Goal: Navigation & Orientation: Find specific page/section

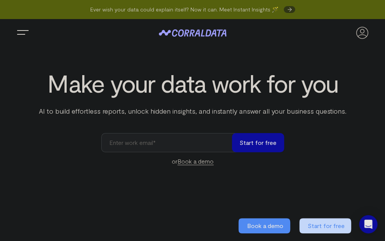
click at [22, 35] on button "Trigger Menu" at bounding box center [22, 32] width 15 height 15
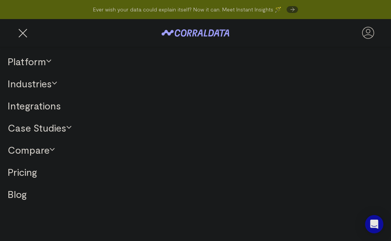
click at [21, 25] on button "Trigger Menu" at bounding box center [22, 32] width 15 height 15
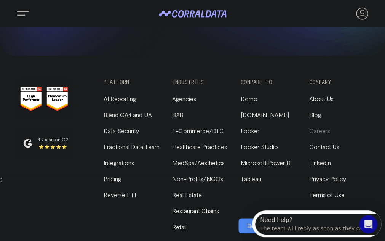
click at [321, 127] on link "Careers" at bounding box center [319, 130] width 21 height 7
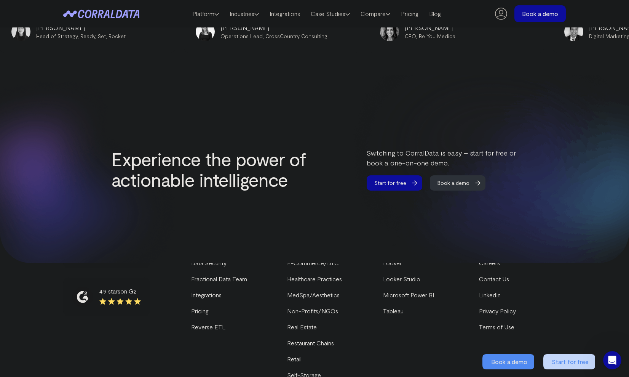
scroll to position [3205, 0]
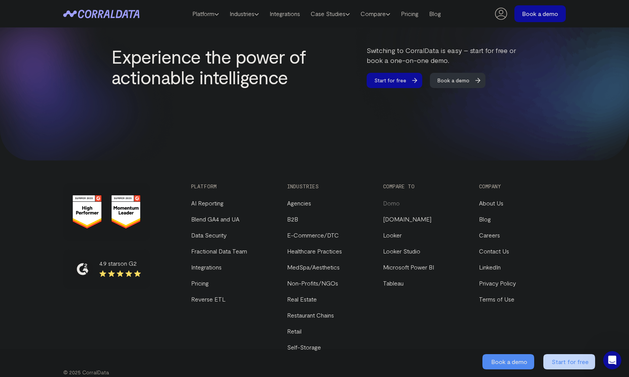
click at [385, 199] on link "Domo" at bounding box center [391, 202] width 17 height 7
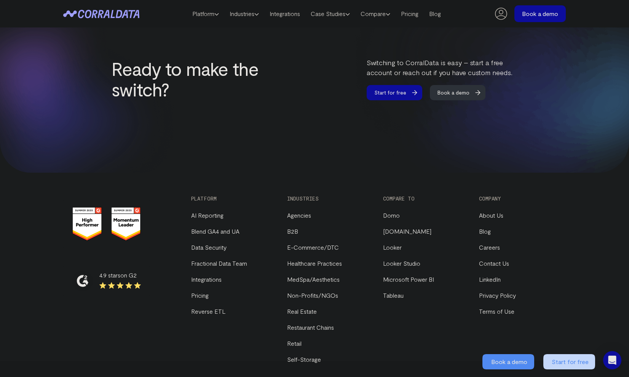
scroll to position [2221, 0]
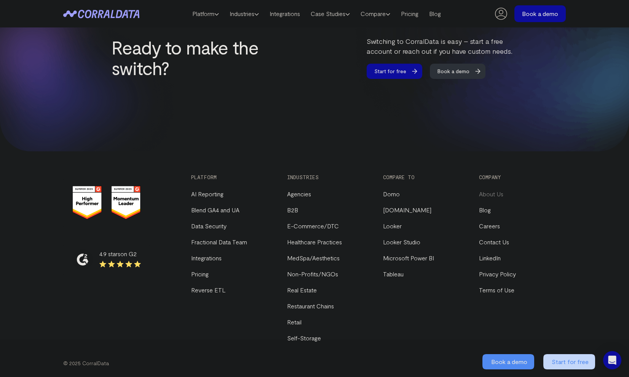
click at [498, 194] on link "About Us" at bounding box center [491, 193] width 24 height 7
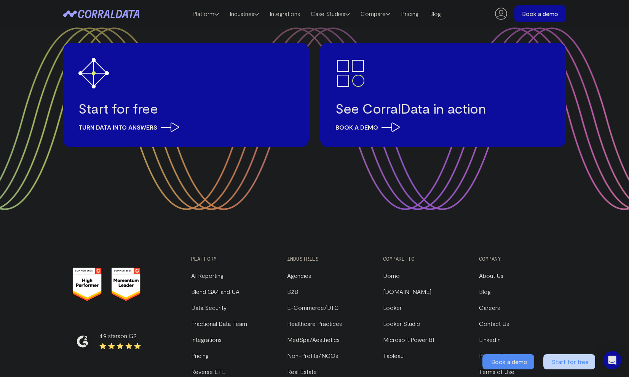
scroll to position [988, 0]
